Goal: Task Accomplishment & Management: Complete application form

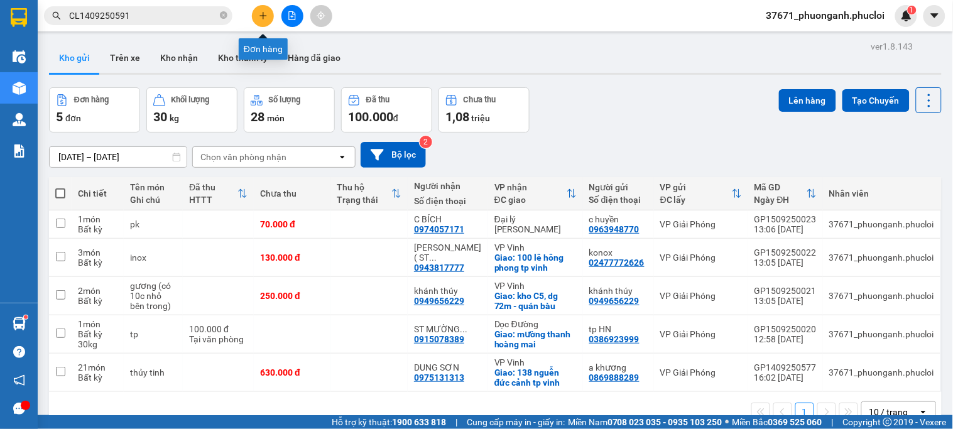
click at [266, 15] on icon "plus" at bounding box center [262, 15] width 7 height 1
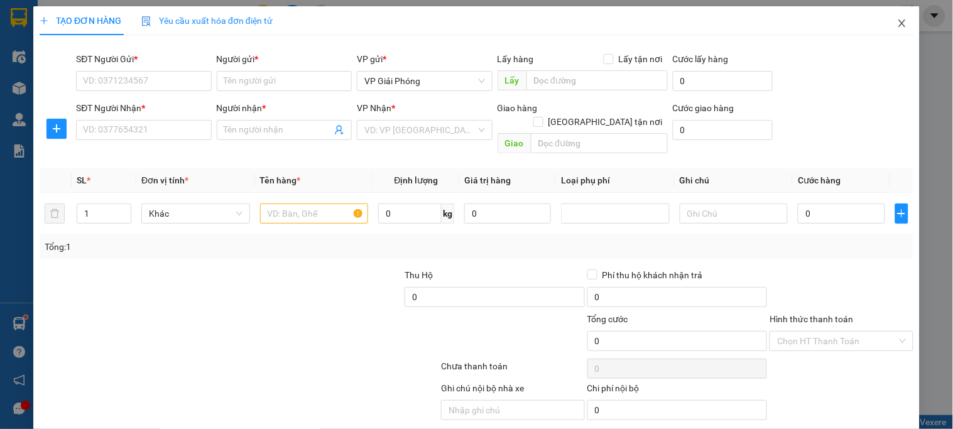
click at [897, 26] on icon "close" at bounding box center [902, 23] width 10 height 10
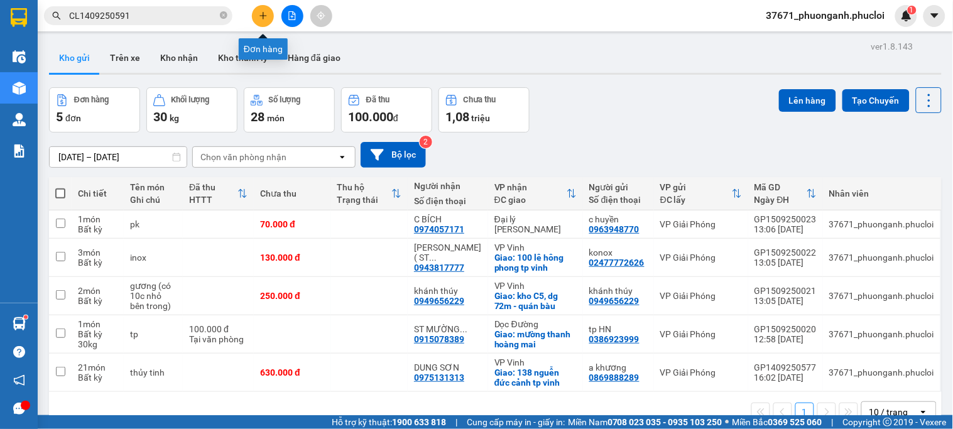
click at [264, 14] on icon "plus" at bounding box center [263, 15] width 9 height 9
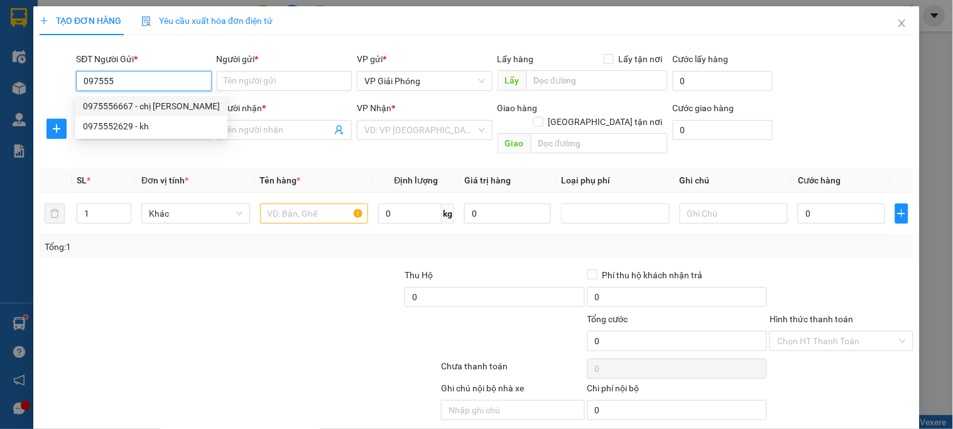
click at [129, 110] on div "0975556667 - chị ánh" at bounding box center [151, 106] width 137 height 14
type input "0975556667"
type input "[PERSON_NAME]"
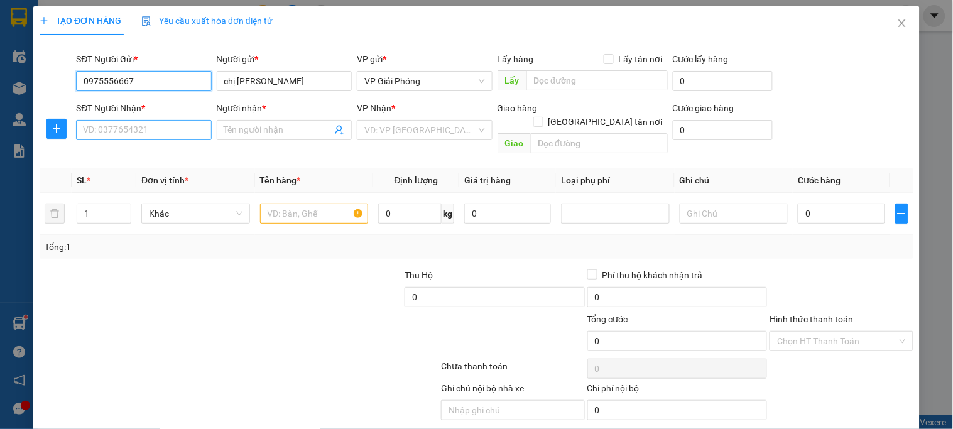
type input "0975556667"
click at [127, 133] on input "SĐT Người Nhận *" at bounding box center [143, 130] width 135 height 20
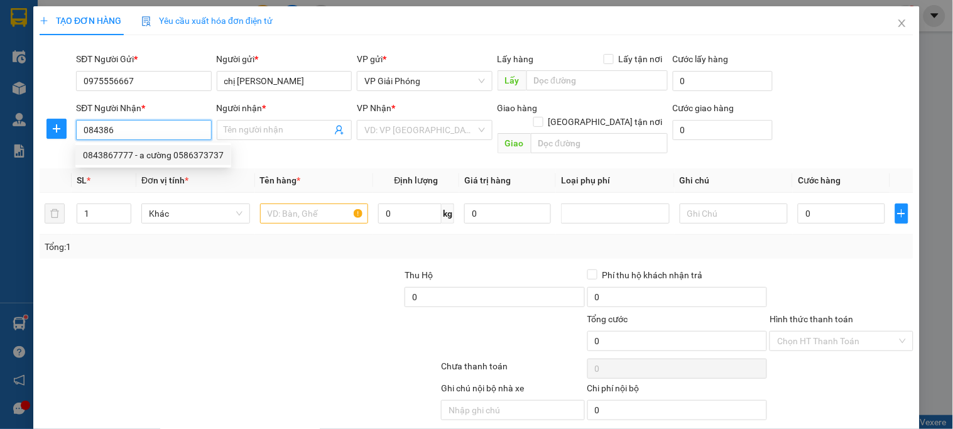
click at [131, 151] on div "0843867777 - a cường 0586373737" at bounding box center [153, 155] width 141 height 14
type input "0843867777"
type input "a cường 0586373737"
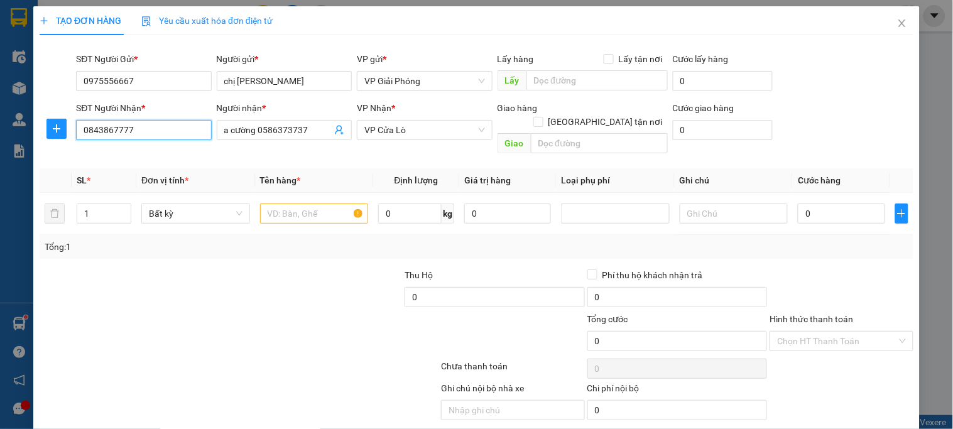
type input "0843867777"
click at [182, 286] on div at bounding box center [129, 290] width 183 height 44
click at [304, 209] on input "text" at bounding box center [314, 214] width 109 height 20
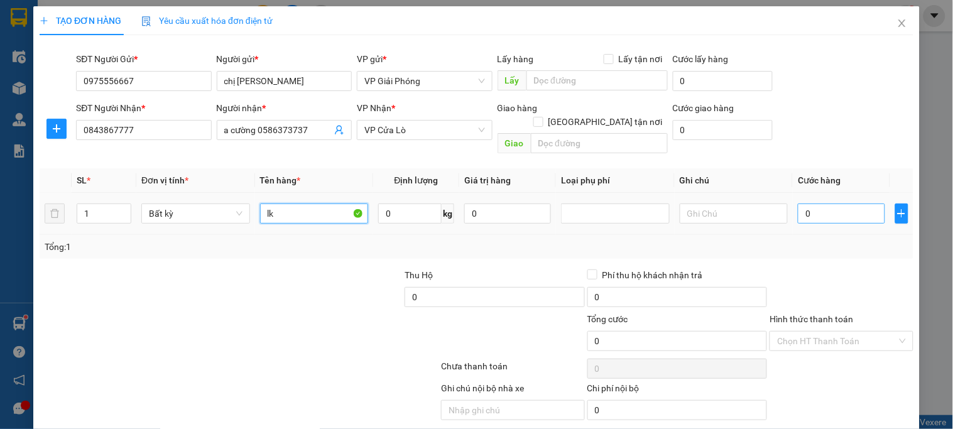
type input "lk"
click at [823, 204] on input "0" at bounding box center [841, 214] width 87 height 20
type input "5"
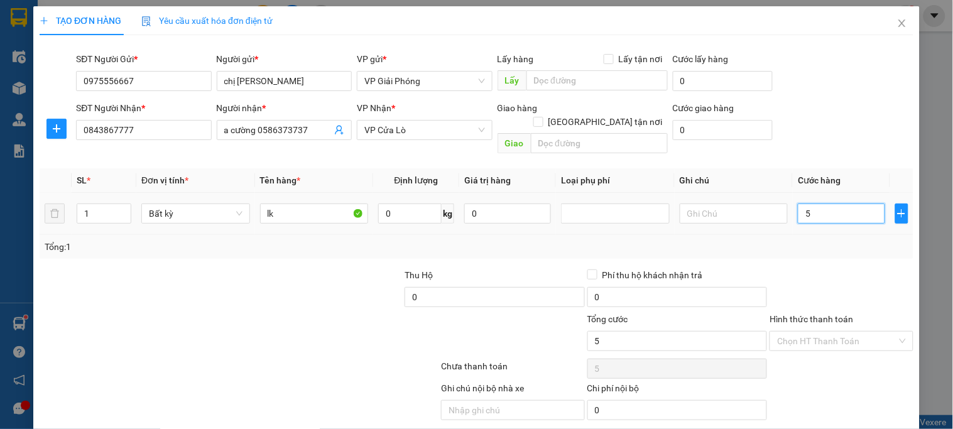
type input "50"
type input "500"
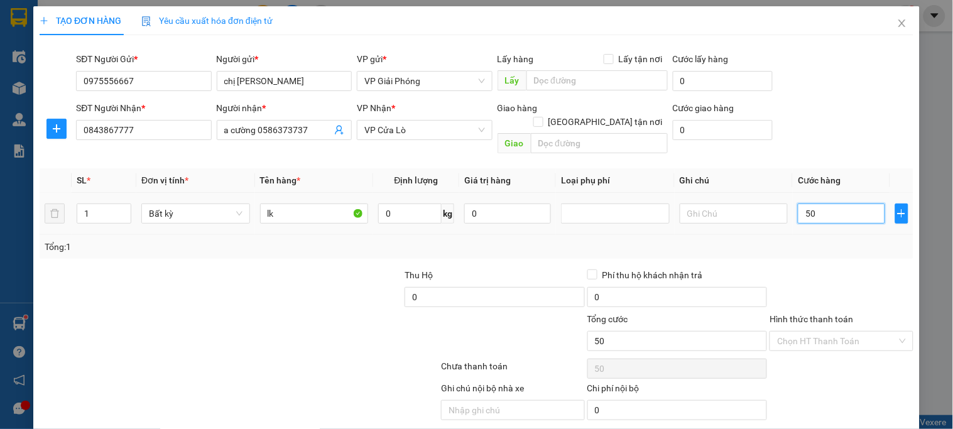
type input "500"
type input "5.000"
type input "50.000"
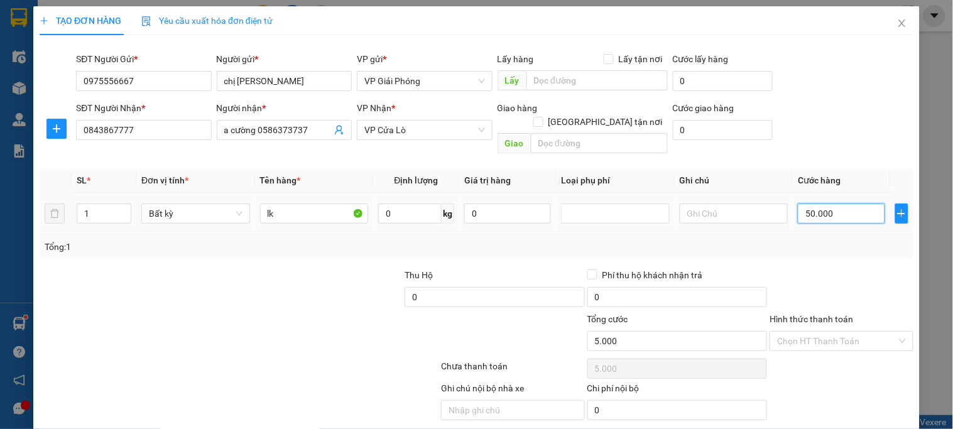
type input "50.000"
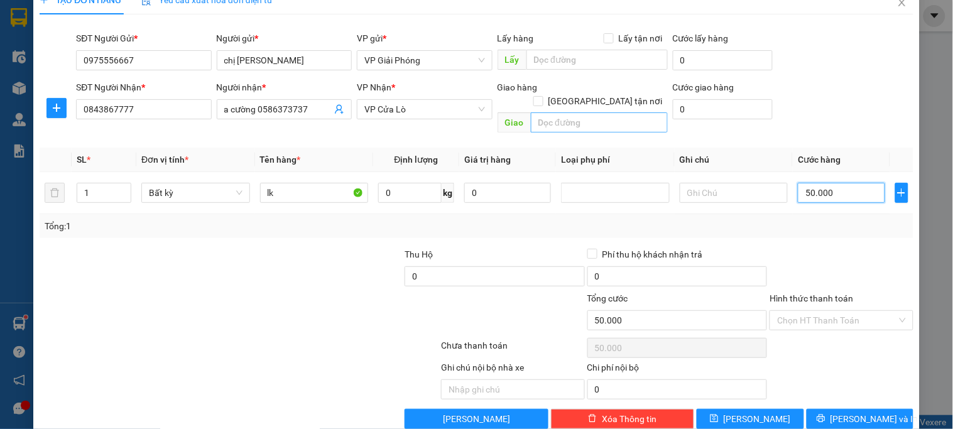
scroll to position [31, 0]
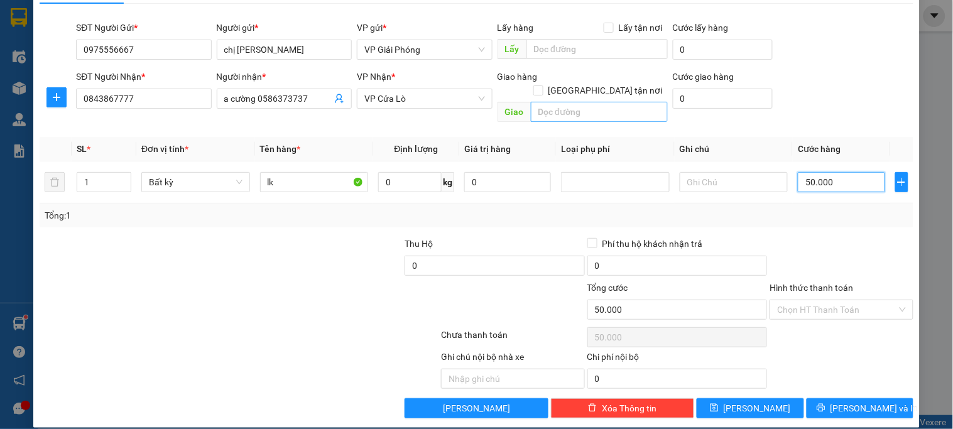
type input "50.000"
click at [550, 102] on input "text" at bounding box center [599, 112] width 137 height 20
click at [873, 401] on span "Lưu và In" at bounding box center [875, 408] width 88 height 14
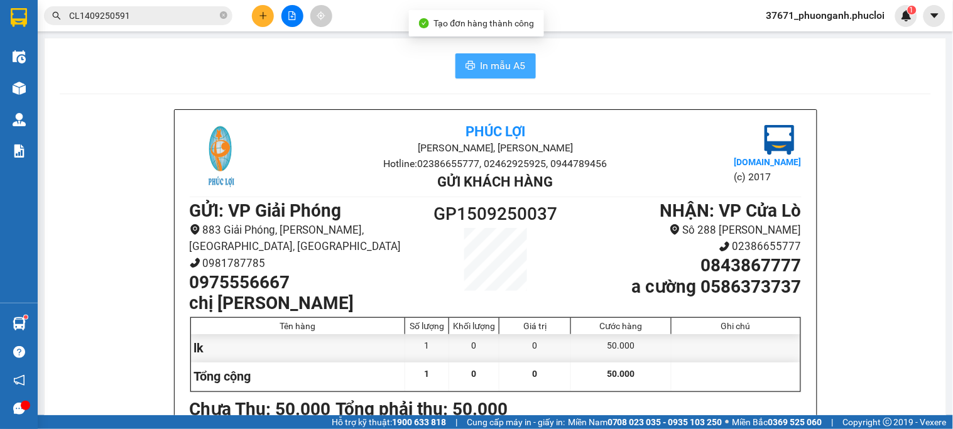
click at [481, 65] on span "In mẫu A5" at bounding box center [503, 66] width 45 height 16
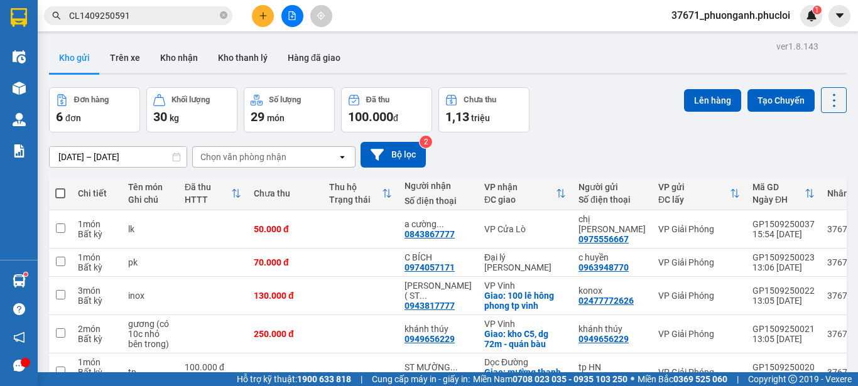
click at [288, 8] on button at bounding box center [292, 16] width 22 height 22
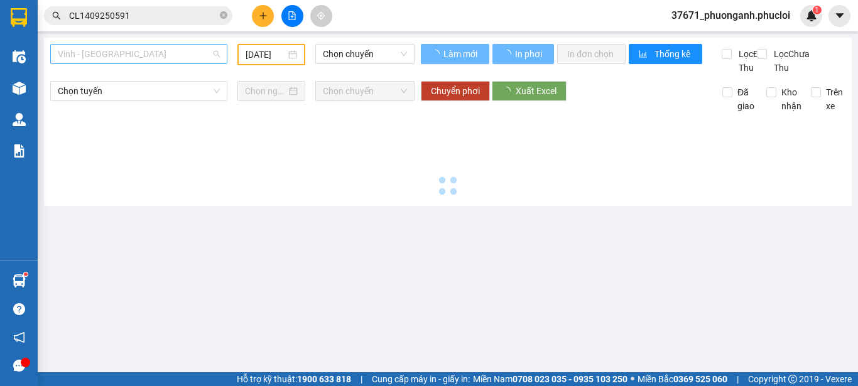
click at [191, 48] on span "Vinh - Hà Tĩnh" at bounding box center [139, 54] width 162 height 19
type input "15/09/2025"
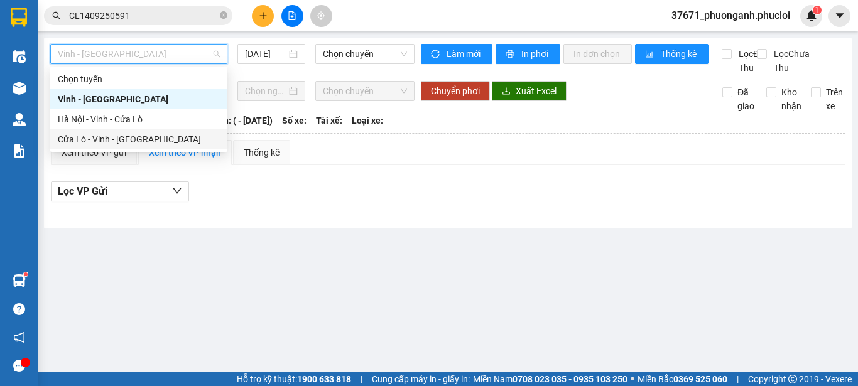
click at [170, 135] on div "Cửa Lò - Vinh - Hà Nội" at bounding box center [139, 140] width 162 height 14
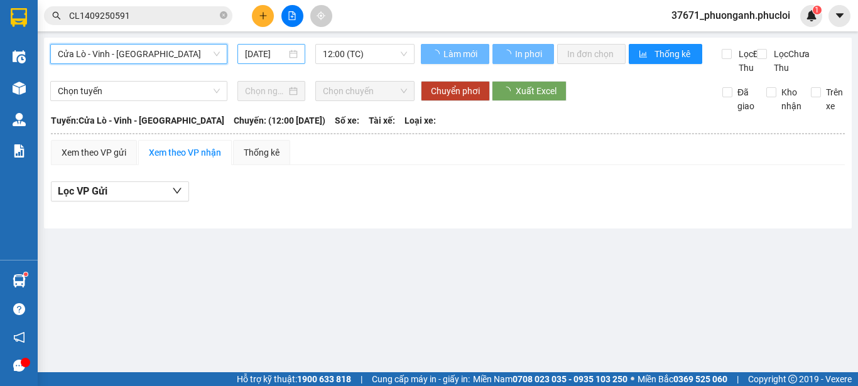
click at [264, 52] on input "15/09/2025" at bounding box center [265, 54] width 41 height 14
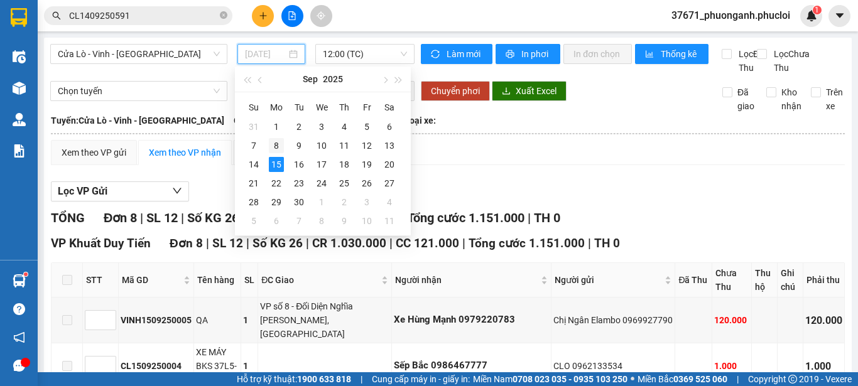
click at [273, 145] on div "8" at bounding box center [276, 145] width 15 height 15
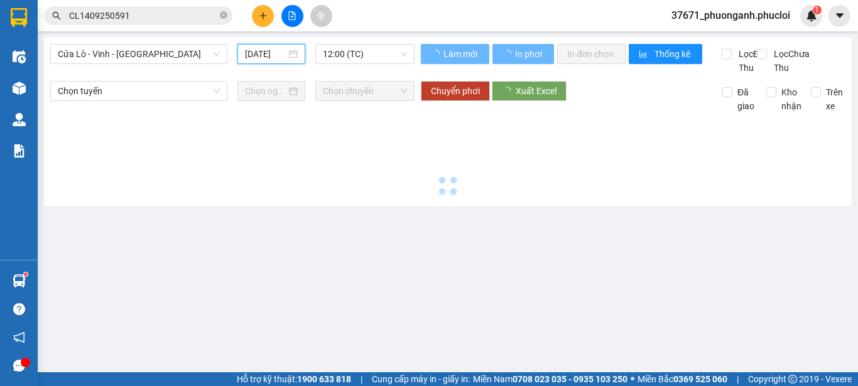
type input "08/09/2025"
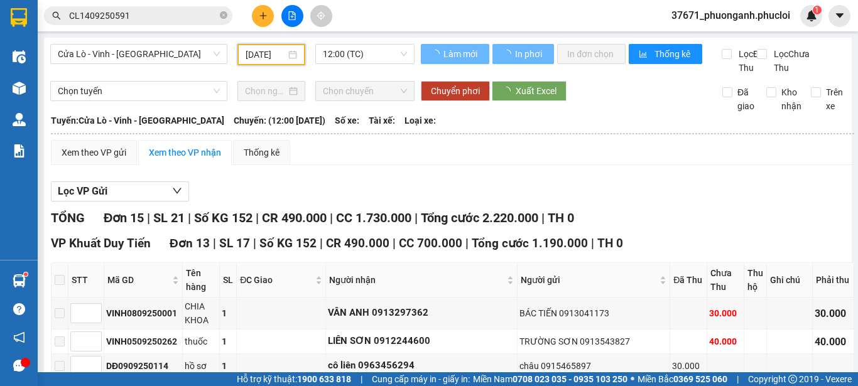
click at [346, 52] on span "12:00 (TC)" at bounding box center [365, 54] width 84 height 19
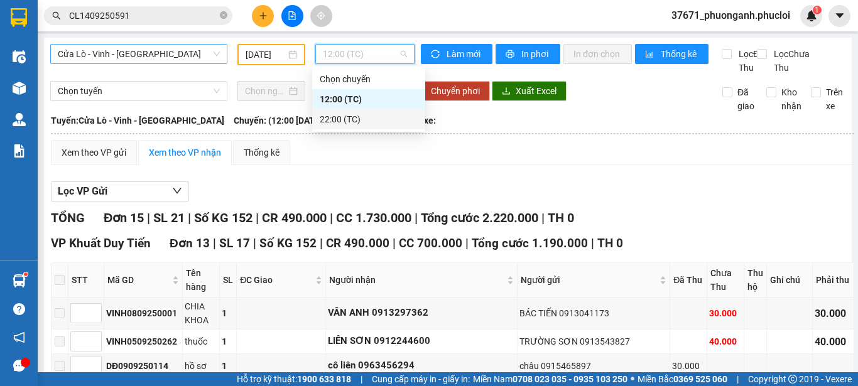
click at [174, 52] on span "Cửa Lò - Vinh - Hà Nội" at bounding box center [139, 54] width 162 height 19
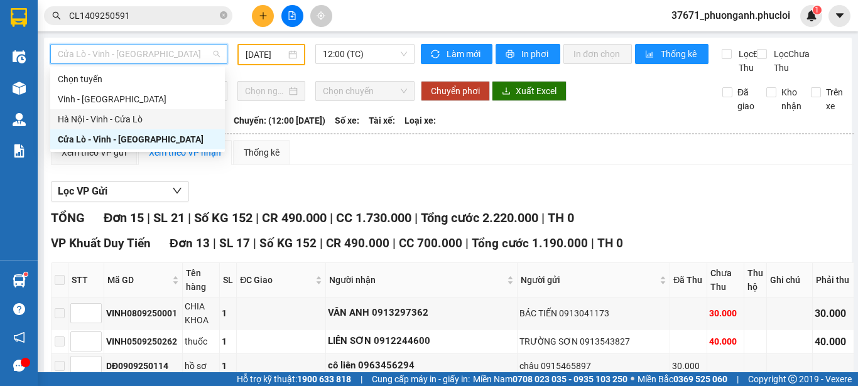
click at [160, 119] on div "Hà Nội - Vinh - Cửa Lò" at bounding box center [138, 119] width 160 height 14
click at [267, 48] on input "15/09/2025" at bounding box center [266, 55] width 40 height 14
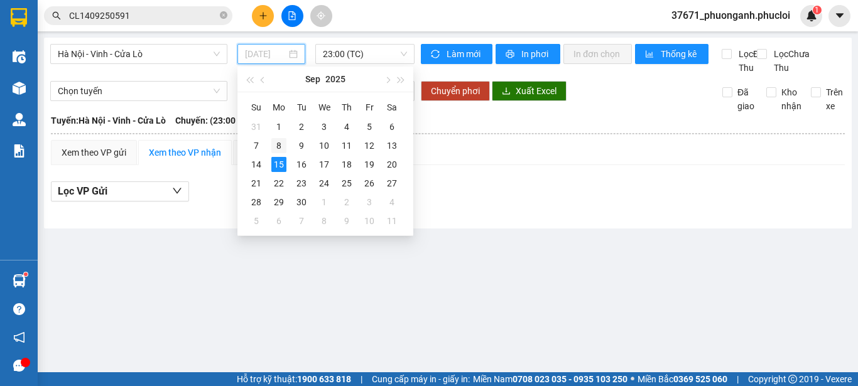
click at [275, 137] on td "8" at bounding box center [279, 145] width 23 height 19
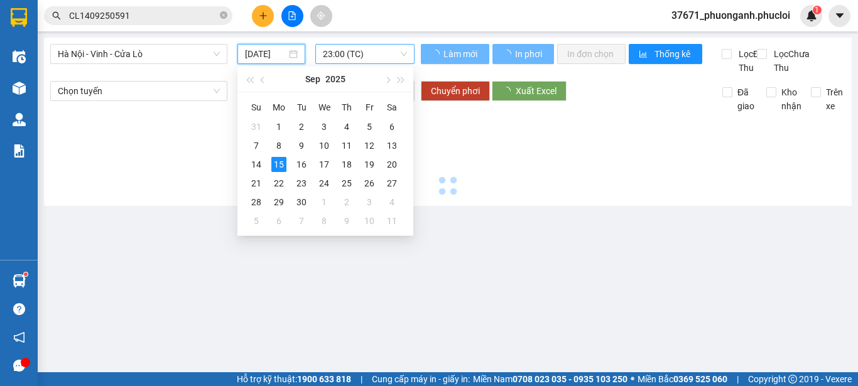
type input "08/09/2025"
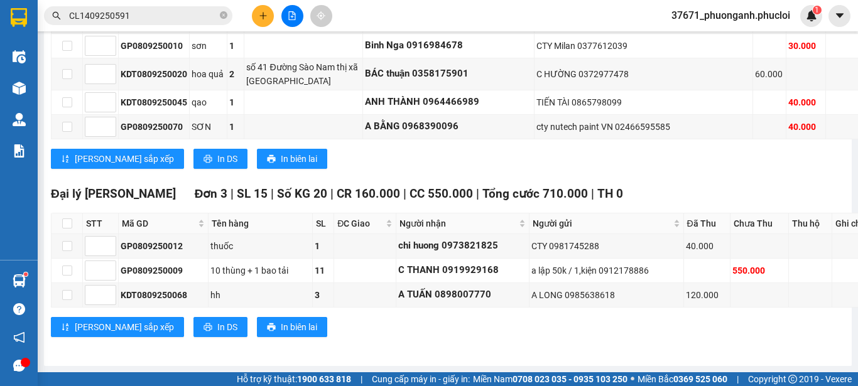
scroll to position [3012, 0]
copy div "GP0809250011"
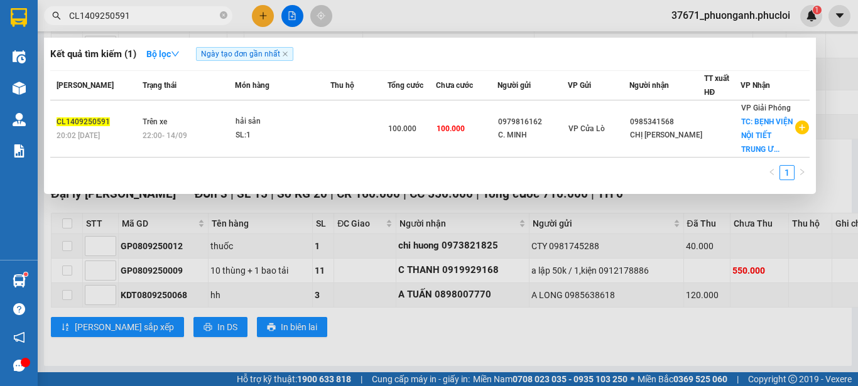
click at [175, 13] on input "CL1409250591" at bounding box center [143, 16] width 148 height 14
paste input "GP080925001"
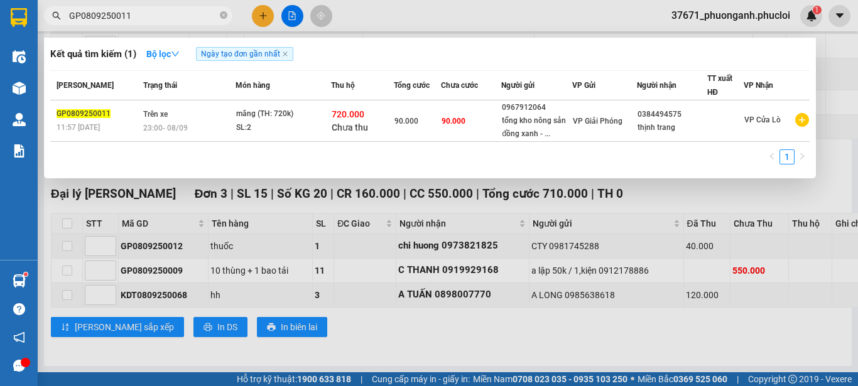
type input "GP0809250011"
click at [259, 128] on div "SL: 2" at bounding box center [283, 128] width 94 height 14
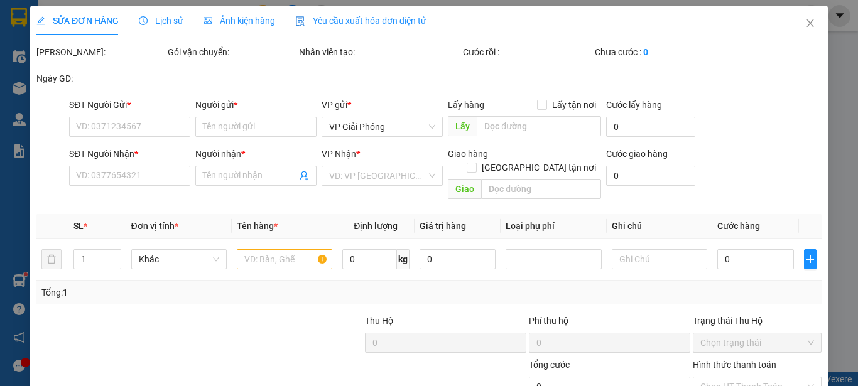
type input "0967912064"
type input "tổng kho nông sản đồng xanh - măng trúc"
type input "0384494575"
type input "thịnh trang"
type input "90.000"
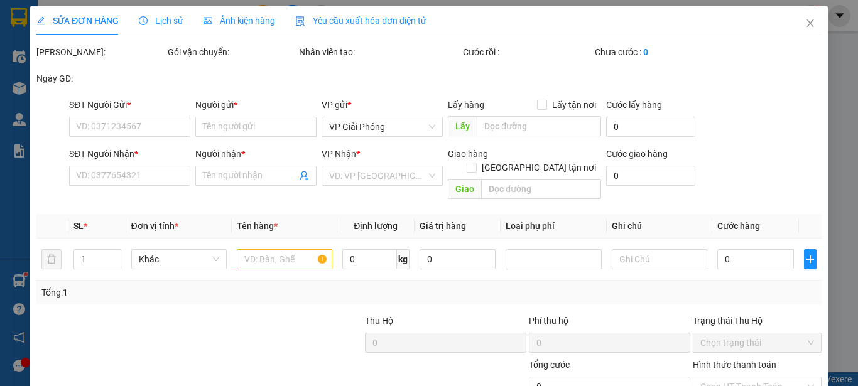
type input "90.000"
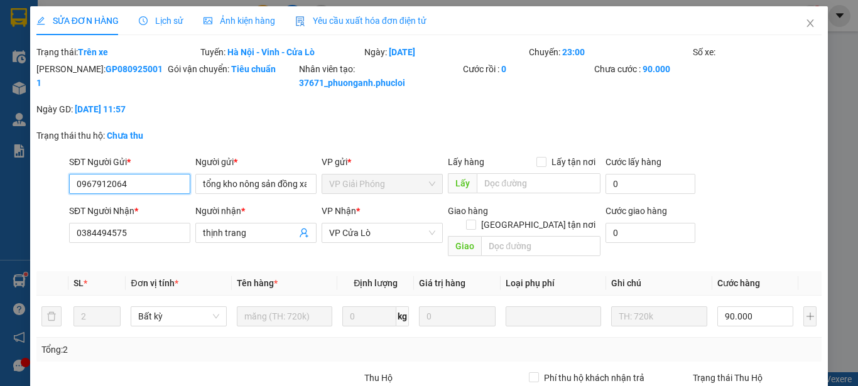
scroll to position [177, 0]
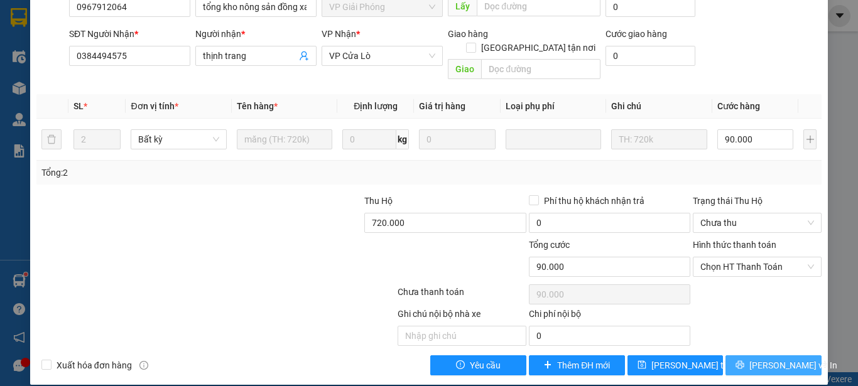
click at [790, 356] on button "Lưu và In" at bounding box center [774, 366] width 96 height 20
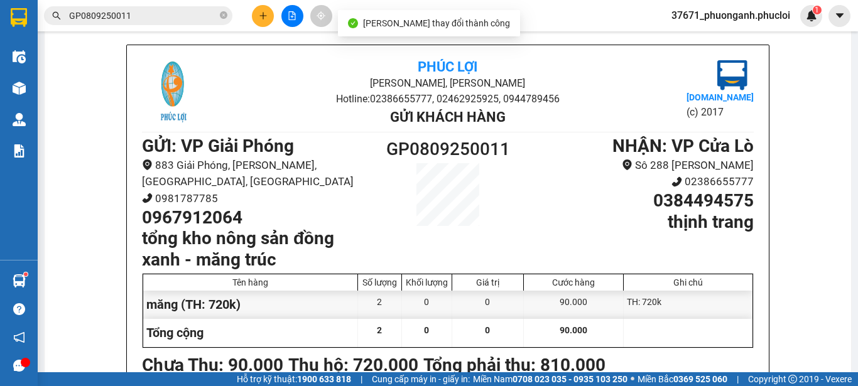
scroll to position [71, 0]
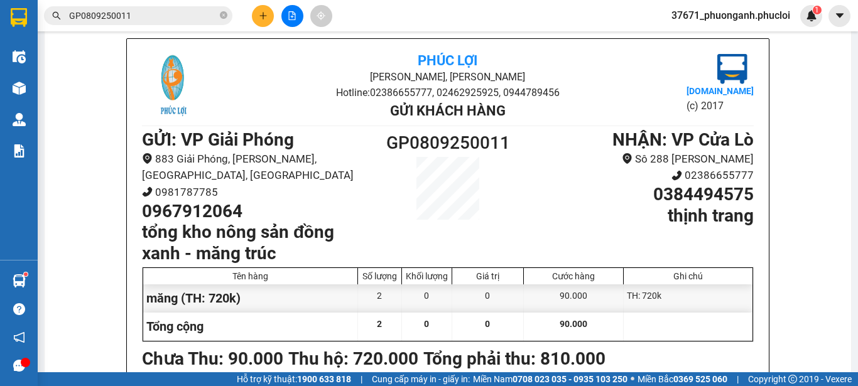
click at [264, 11] on button at bounding box center [263, 16] width 22 height 22
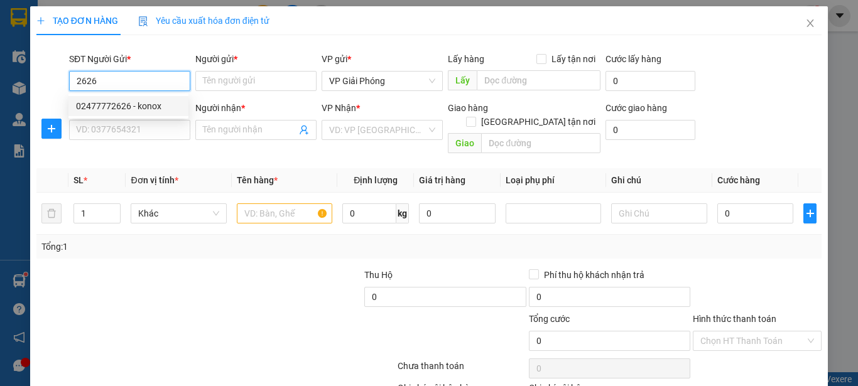
click at [87, 108] on div "02477772626 - konox" at bounding box center [128, 106] width 105 height 14
type input "02477772626"
type input "konox"
type input "02477772626"
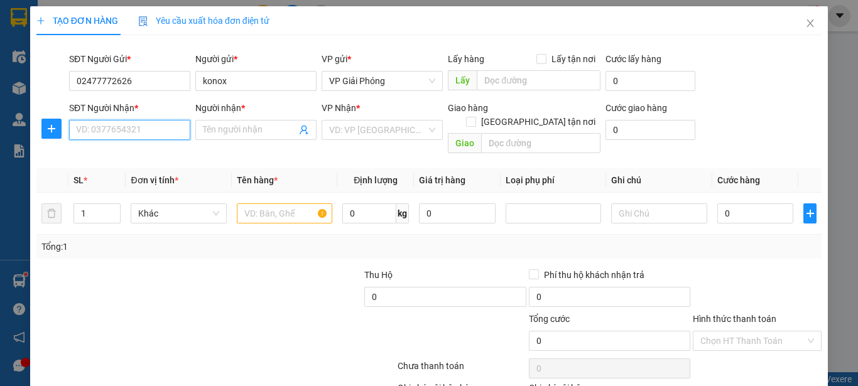
click at [95, 121] on input "SĐT Người Nhận *" at bounding box center [129, 130] width 121 height 20
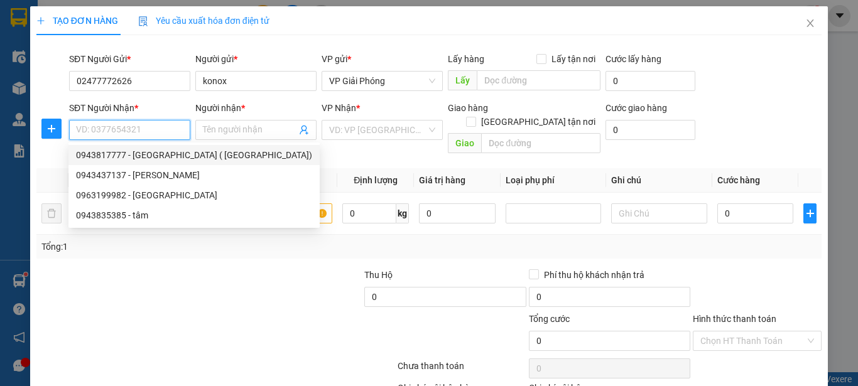
click at [97, 153] on div "0943817777 - Linh Trần ( ST Bình Linh)" at bounding box center [194, 155] width 236 height 14
type input "0943817777"
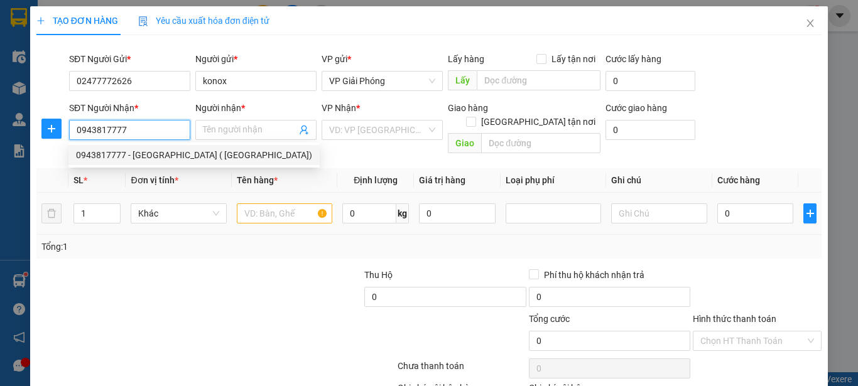
type input "Linh Trần ( ST Bình Linh)"
checkbox input "true"
type input "100 lê hông phong tp vinh"
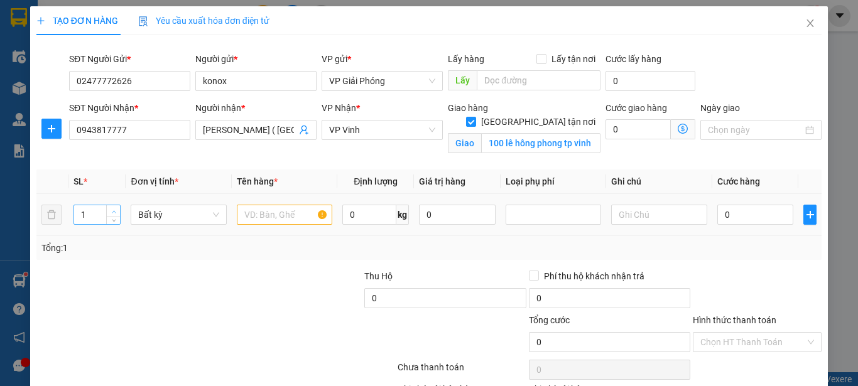
type input "2"
click at [114, 208] on span "up" at bounding box center [114, 212] width 8 height 8
drag, startPoint x: 280, startPoint y: 219, endPoint x: 261, endPoint y: 173, distance: 49.6
click at [273, 212] on input "text" at bounding box center [284, 215] width 95 height 20
type input "inox"
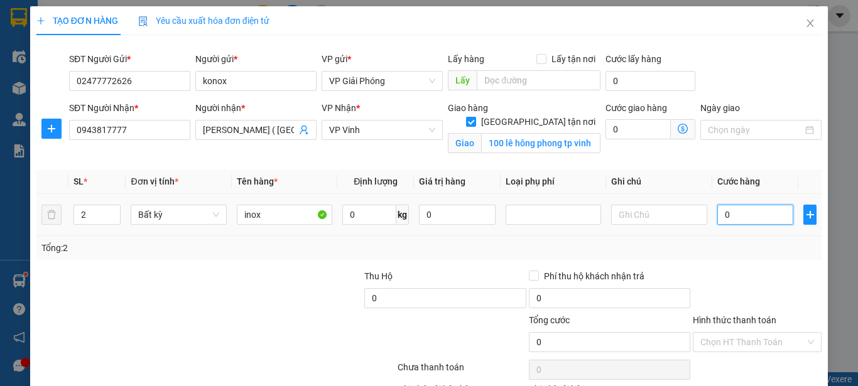
type input "1"
type input "10"
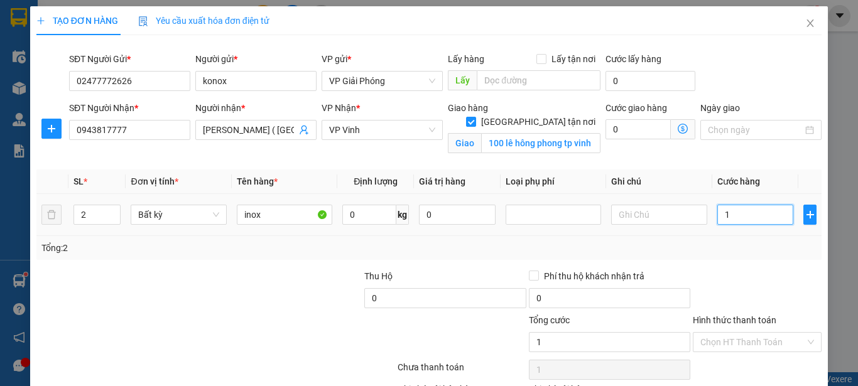
type input "10"
type input "100"
type input "1.000"
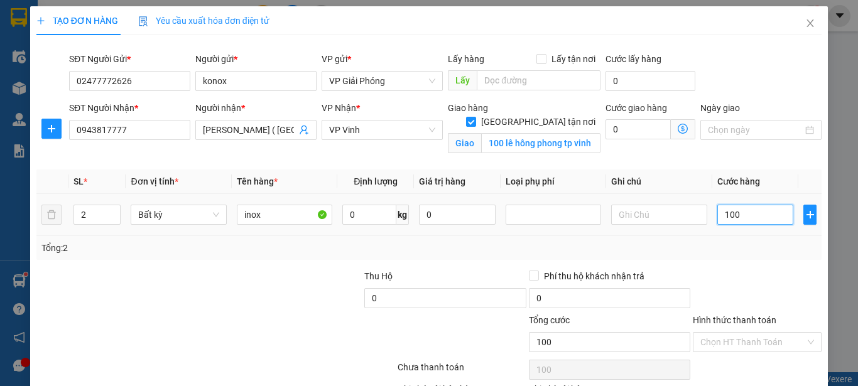
type input "1.000"
type input "10.000"
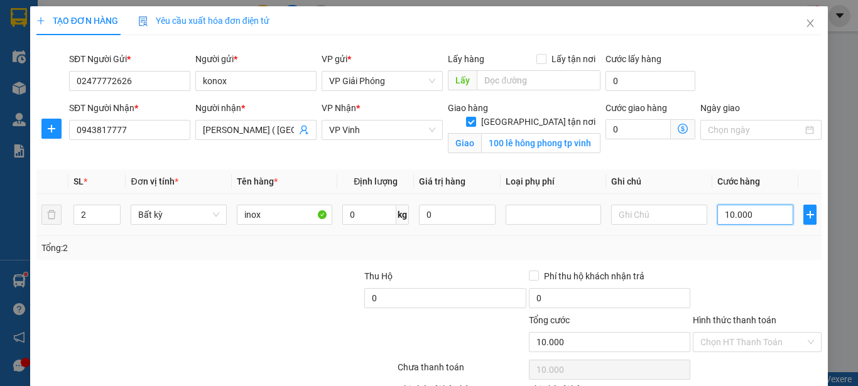
type input "100.000"
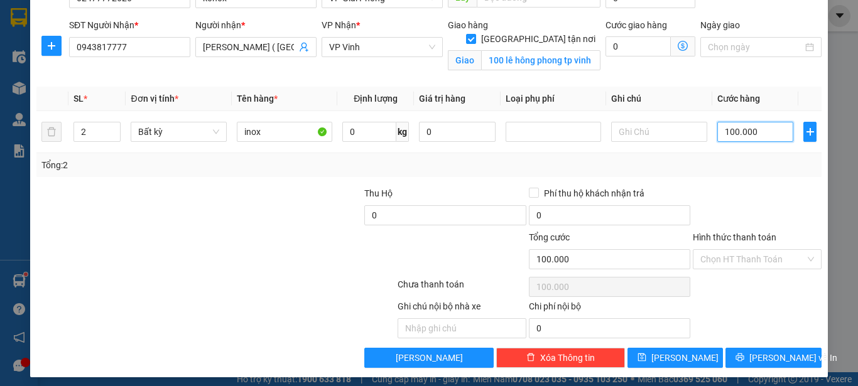
scroll to position [89, 0]
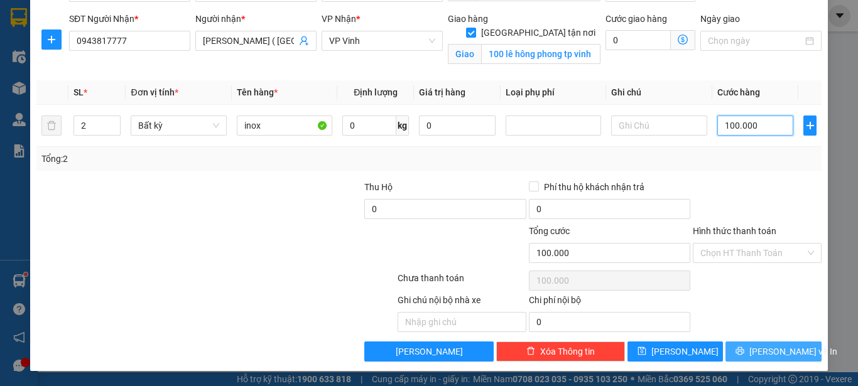
type input "100.000"
click at [726, 351] on button "Lưu và In" at bounding box center [774, 352] width 96 height 20
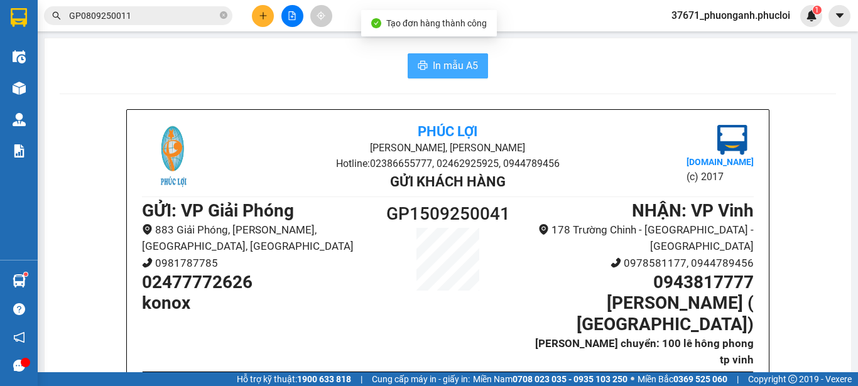
click at [445, 57] on button "In mẫu A5" at bounding box center [448, 65] width 80 height 25
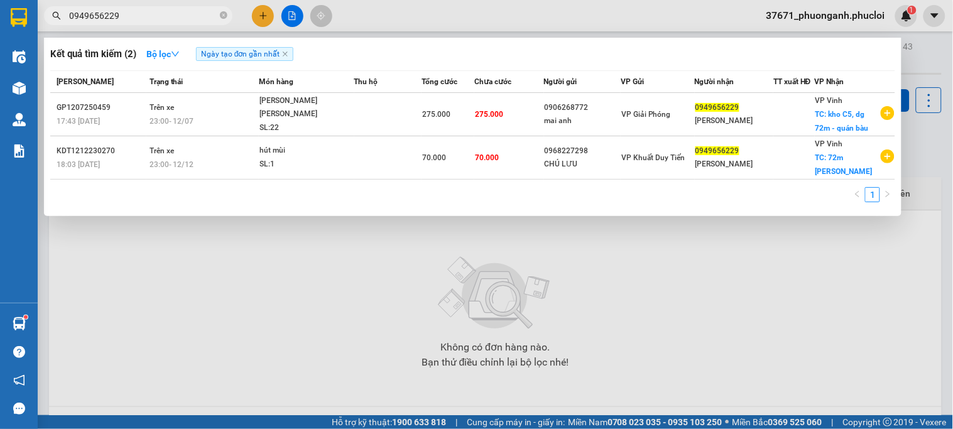
click at [269, 13] on div at bounding box center [476, 214] width 953 height 429
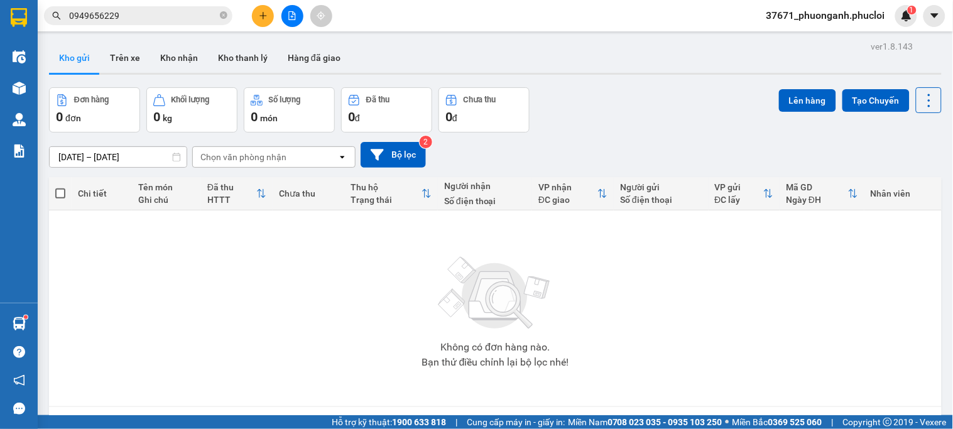
click at [224, 19] on icon "close-circle" at bounding box center [224, 15] width 8 height 8
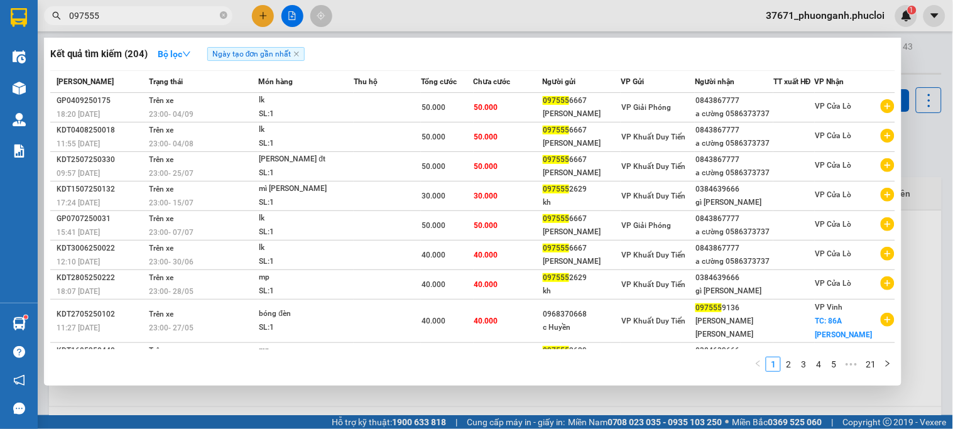
type input "097555"
